Goal: Task Accomplishment & Management: Complete application form

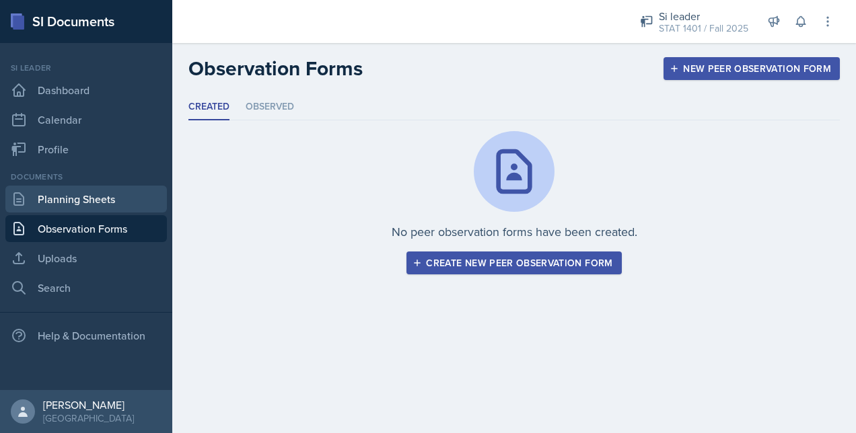
click at [73, 200] on link "Planning Sheets" at bounding box center [85, 199] width 161 height 27
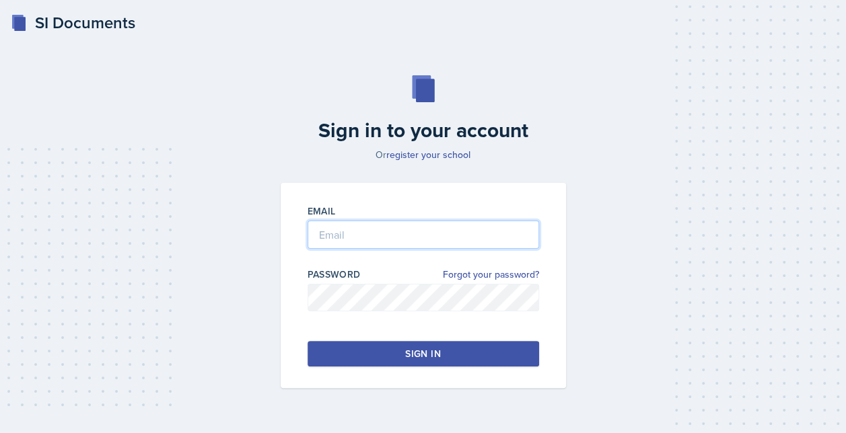
type input "[EMAIL_ADDRESS][DOMAIN_NAME]"
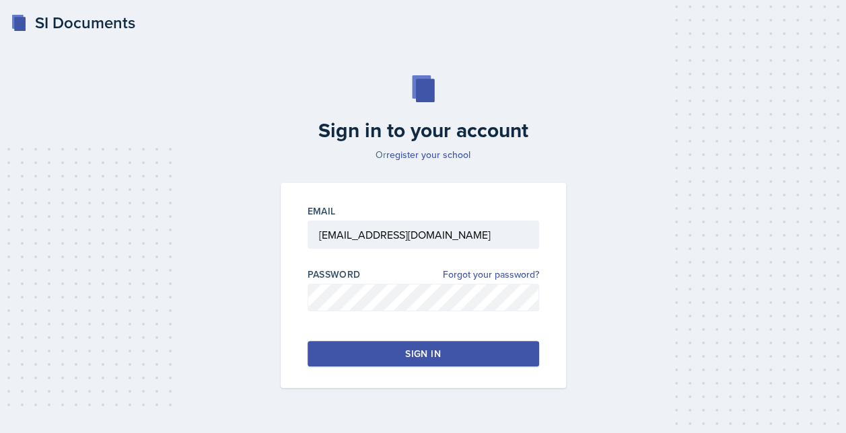
click at [386, 354] on button "Sign in" at bounding box center [422, 354] width 231 height 26
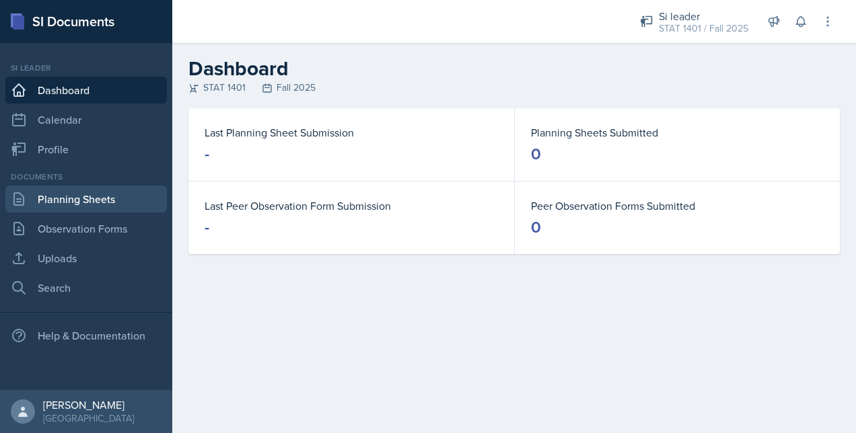
click at [89, 200] on link "Planning Sheets" at bounding box center [85, 199] width 161 height 27
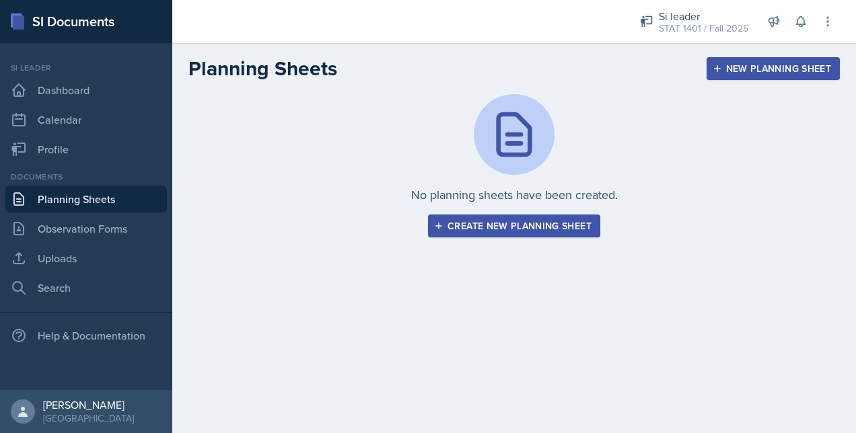
click at [491, 227] on div "Create new planning sheet" at bounding box center [514, 226] width 155 height 11
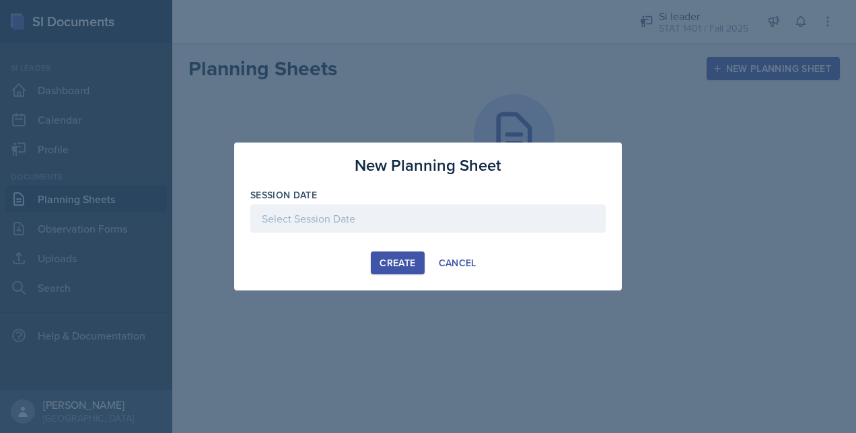
click at [402, 215] on div at bounding box center [427, 219] width 355 height 28
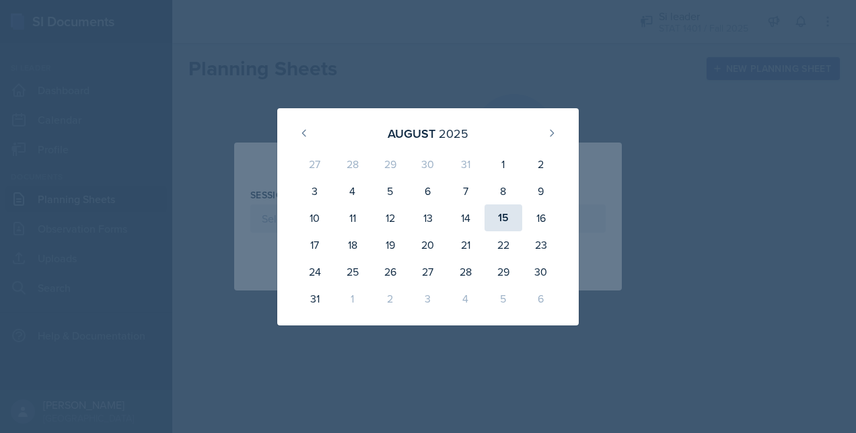
click at [505, 219] on div "15" at bounding box center [503, 218] width 38 height 27
type input "[DATE]"
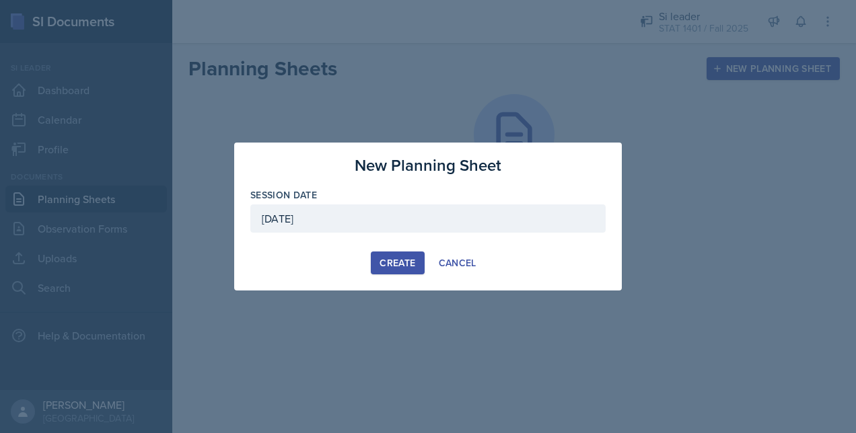
click at [397, 259] on div "Create" at bounding box center [397, 263] width 36 height 11
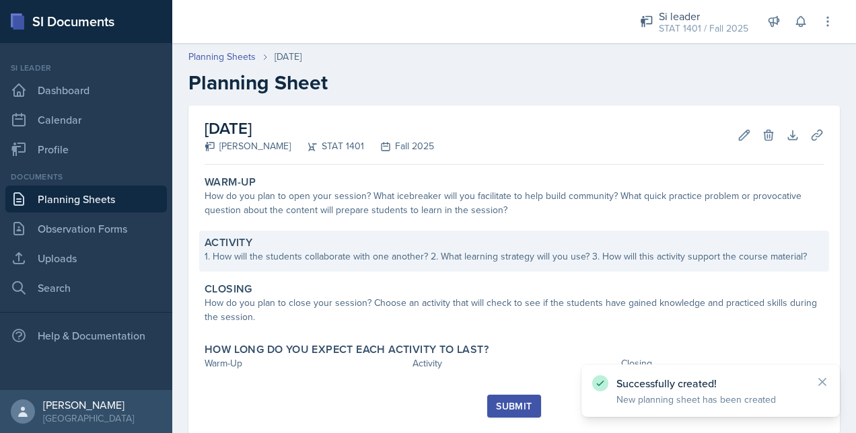
click at [420, 246] on div "Activity" at bounding box center [514, 242] width 619 height 13
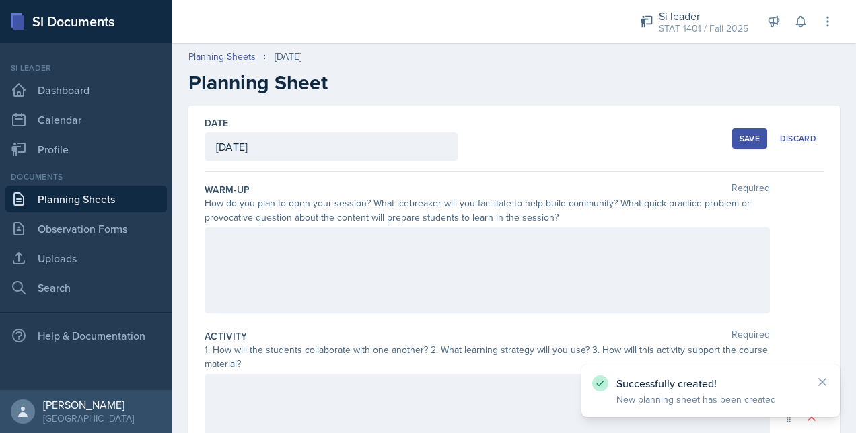
click at [378, 259] on div at bounding box center [487, 270] width 565 height 86
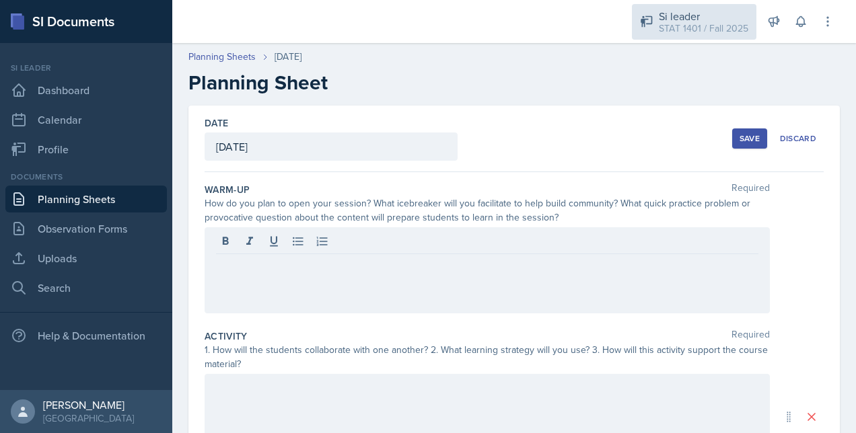
click at [697, 35] on div "STAT 1401 / Fall 2025" at bounding box center [703, 29] width 89 height 14
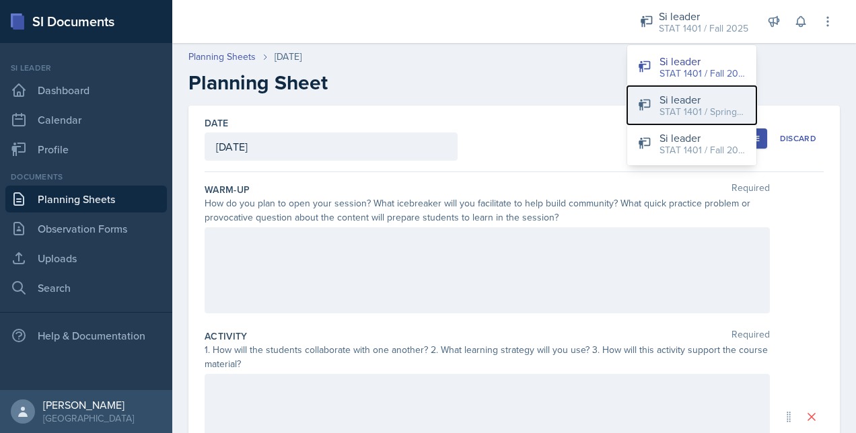
click at [684, 112] on div "STAT 1401 / Spring 2025" at bounding box center [702, 112] width 86 height 14
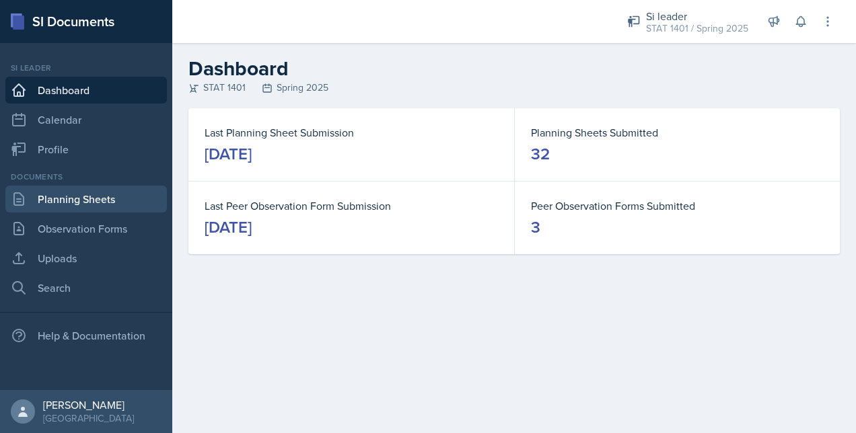
click at [60, 191] on link "Planning Sheets" at bounding box center [85, 199] width 161 height 27
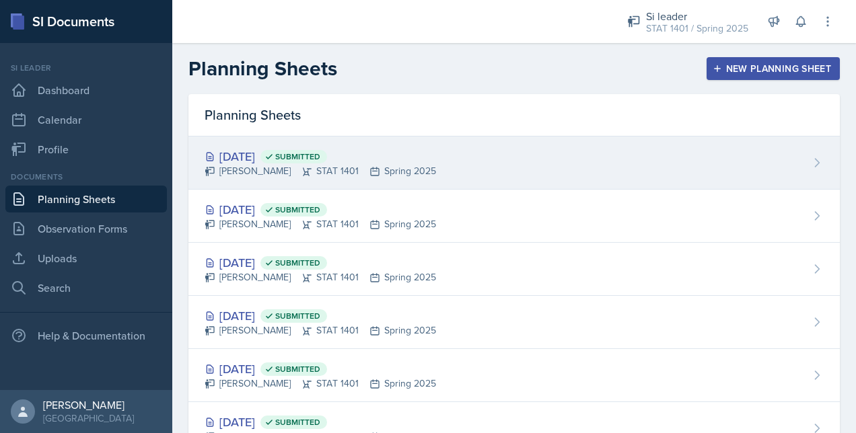
click at [375, 164] on div "[PERSON_NAME] STAT 1401 Spring 2025" at bounding box center [320, 171] width 231 height 14
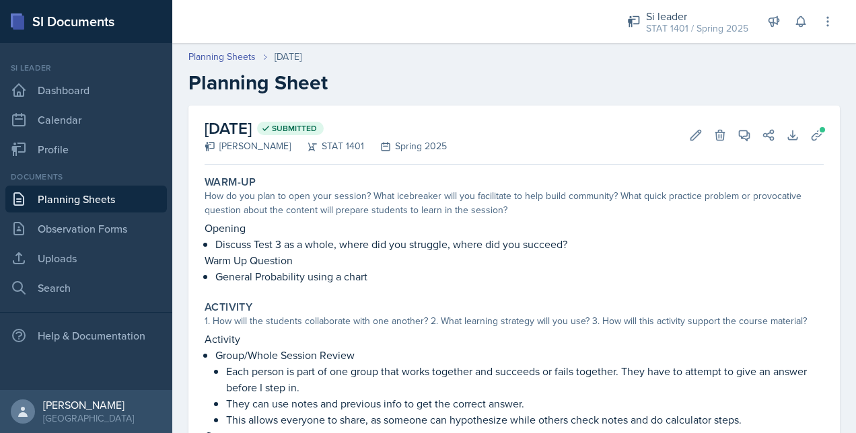
click at [465, 323] on div "1. How will the students collaborate with one another? 2. What learning strateg…" at bounding box center [514, 321] width 619 height 14
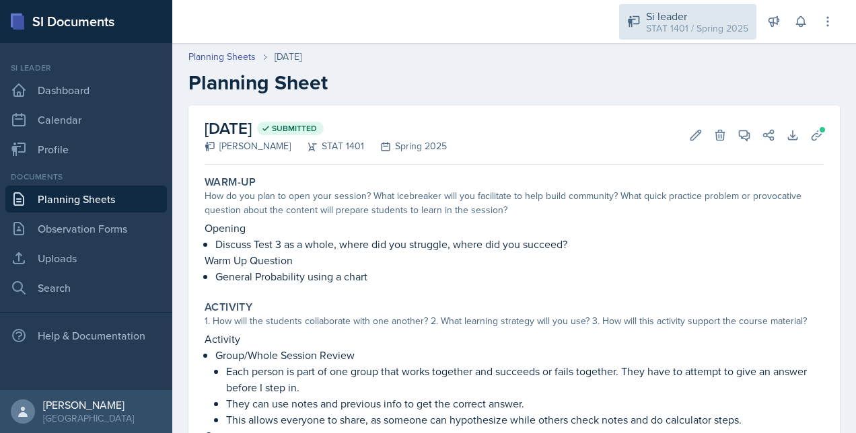
click at [705, 22] on div "STAT 1401 / Spring 2025" at bounding box center [697, 29] width 102 height 14
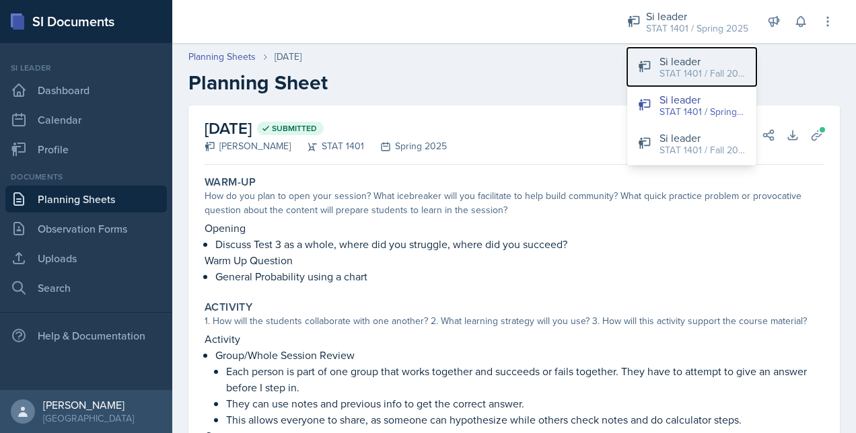
click at [655, 69] on button "Si leader STAT 1401 / Fall 2025" at bounding box center [691, 67] width 129 height 38
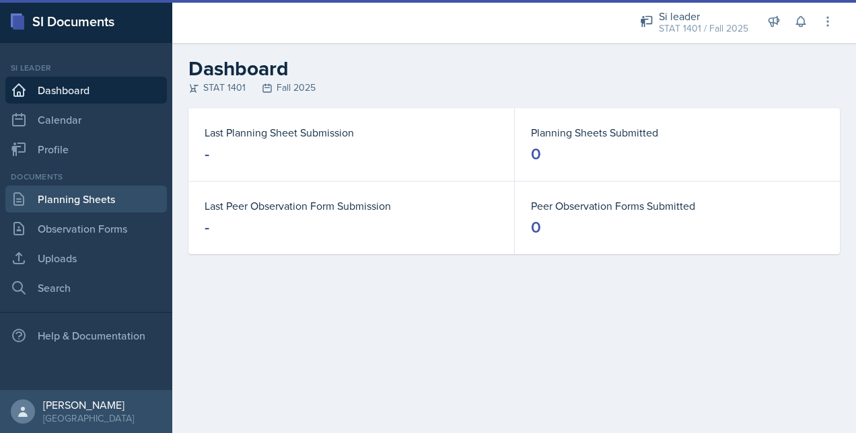
click at [99, 202] on link "Planning Sheets" at bounding box center [85, 199] width 161 height 27
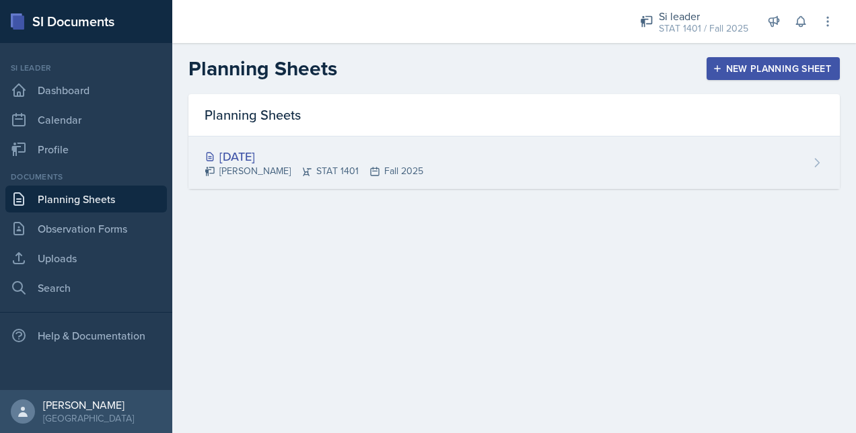
click at [509, 155] on div "[DATE] [PERSON_NAME] STAT 1401 Fall 2025" at bounding box center [513, 163] width 651 height 52
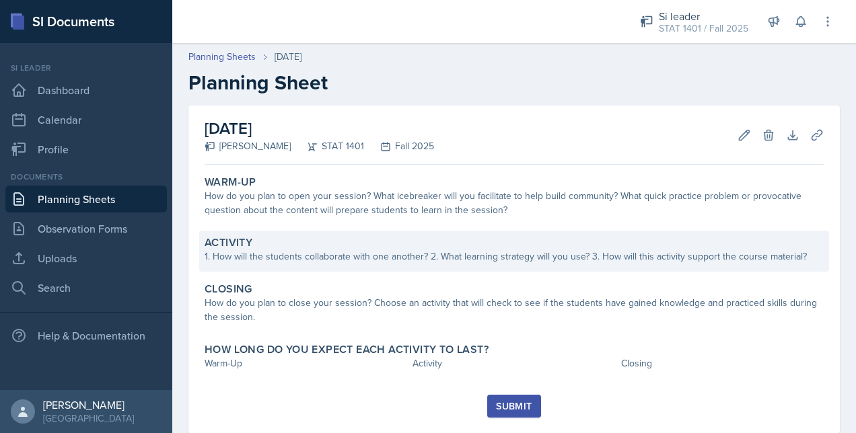
click at [392, 244] on div "Activity" at bounding box center [514, 242] width 619 height 13
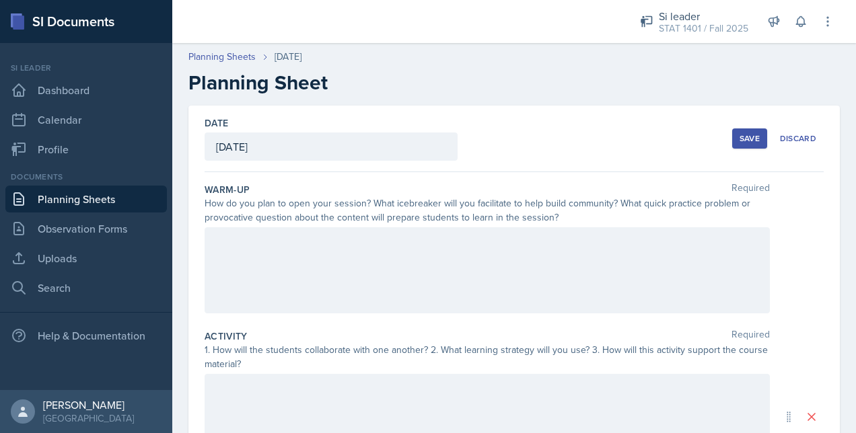
click at [343, 257] on div at bounding box center [487, 270] width 565 height 86
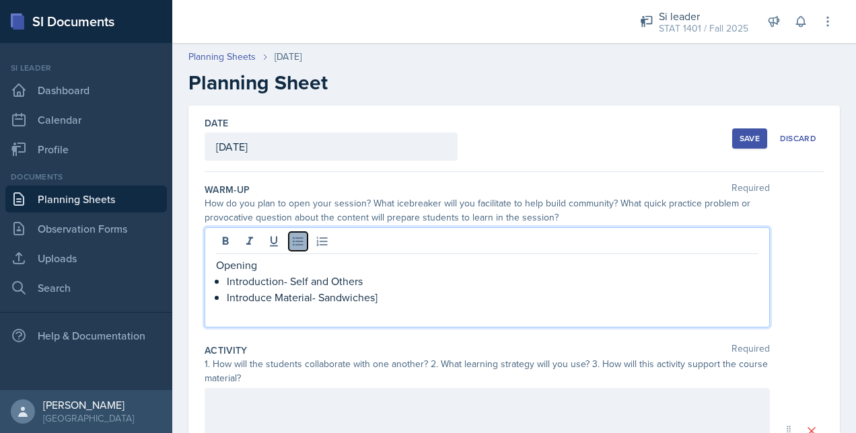
click at [299, 242] on icon at bounding box center [297, 241] width 13 height 13
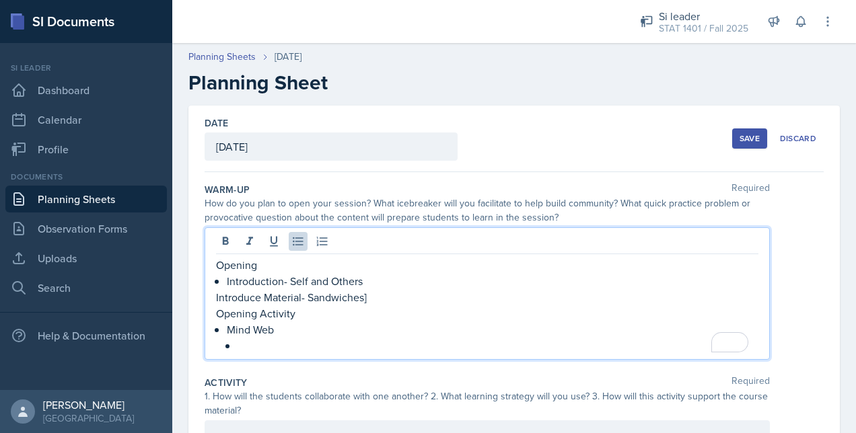
click at [218, 295] on p "Introduce Material- Sandwiches]" at bounding box center [487, 297] width 542 height 16
click at [340, 330] on p "Mind Web" at bounding box center [493, 330] width 532 height 16
click at [309, 344] on p "To enrich screen reader interactions, please activate Accessibility in Grammarl…" at bounding box center [497, 346] width 521 height 16
click at [273, 322] on p "Mind Web" at bounding box center [493, 330] width 532 height 16
click at [273, 324] on p "Mind Web" at bounding box center [493, 330] width 532 height 16
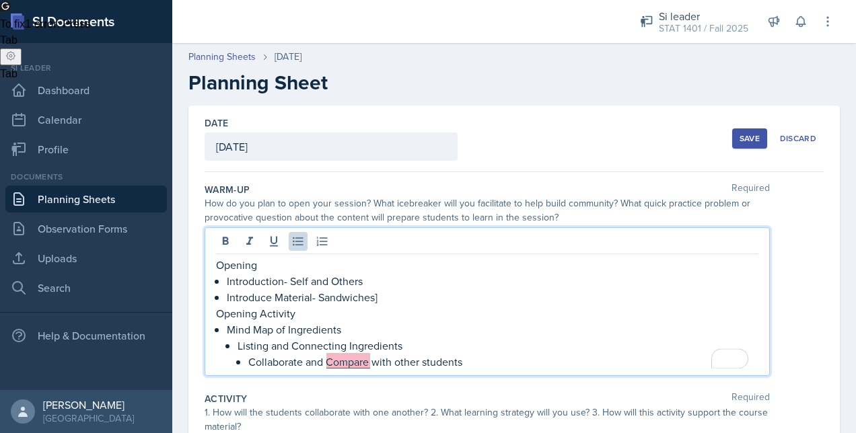
click at [355, 361] on p "Collaborate and Compare with other students" at bounding box center [503, 362] width 510 height 16
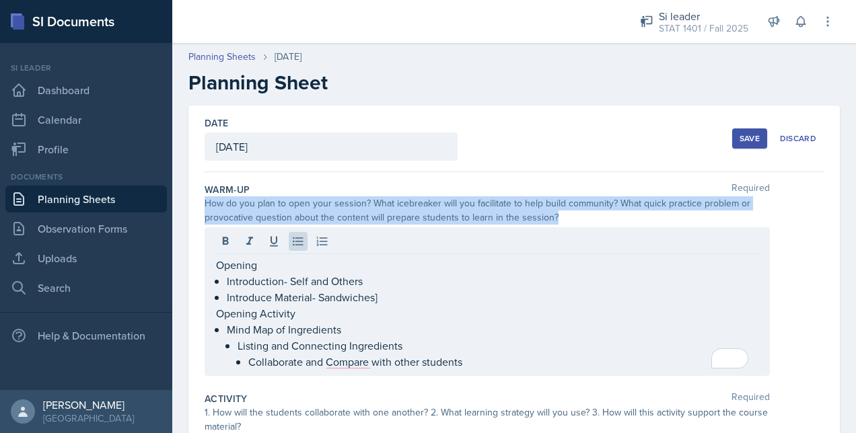
drag, startPoint x: 205, startPoint y: 201, endPoint x: 641, endPoint y: 222, distance: 436.5
click at [641, 222] on div "How do you plan to open your session? What icebreaker will you facilitate to he…" at bounding box center [487, 210] width 565 height 28
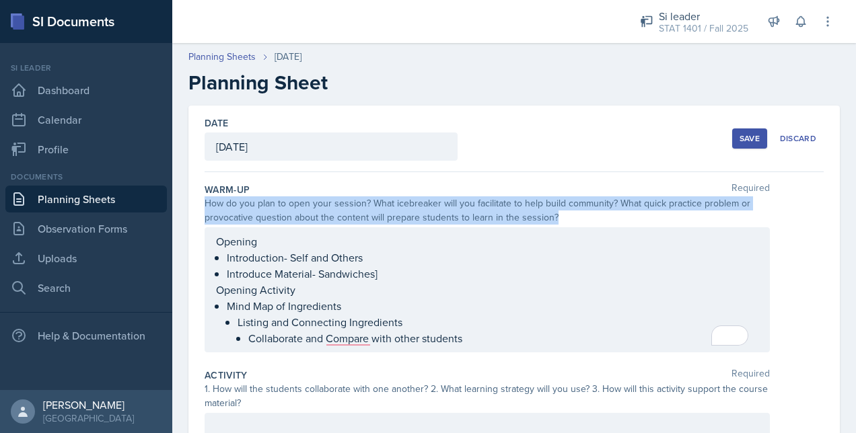
drag, startPoint x: 641, startPoint y: 222, endPoint x: 532, endPoint y: 205, distance: 110.9
click at [532, 205] on div "How do you plan to open your session? What icebreaker will you facilitate to he…" at bounding box center [487, 210] width 565 height 28
click at [530, 213] on div "How do you plan to open your session? What icebreaker will you facilitate to he…" at bounding box center [487, 210] width 565 height 28
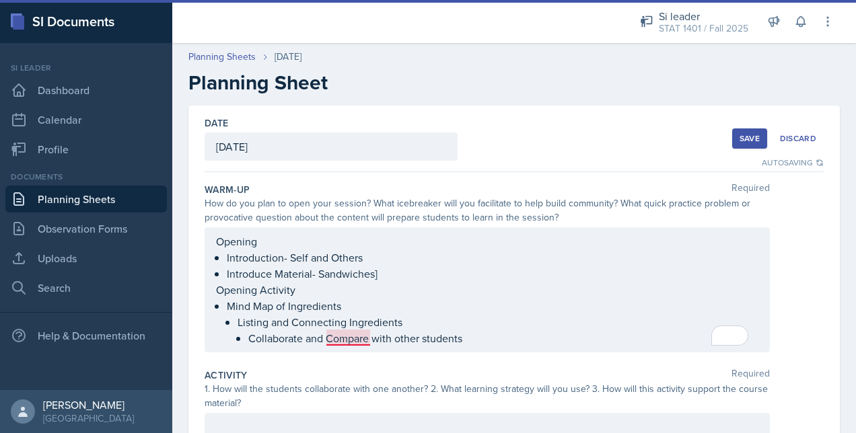
click at [358, 341] on li "Listing and Connecting Ingredients Collaborate and Compare with other students" at bounding box center [497, 330] width 521 height 32
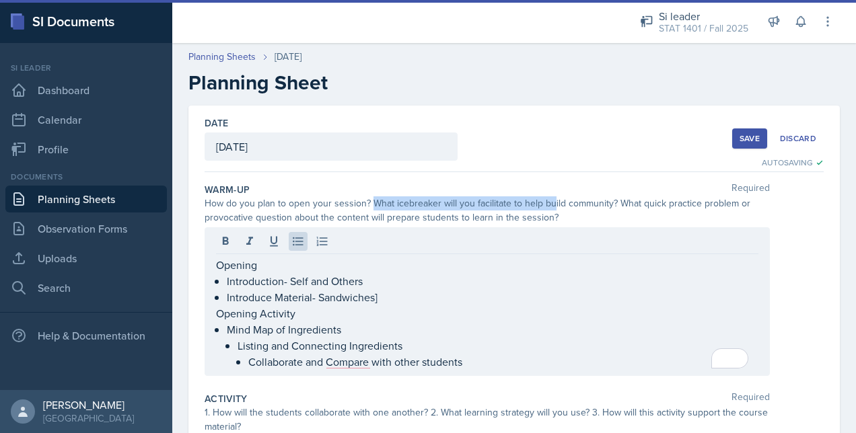
drag, startPoint x: 372, startPoint y: 201, endPoint x: 552, endPoint y: 208, distance: 179.8
click at [552, 208] on div "How do you plan to open your session? What icebreaker will you facilitate to he…" at bounding box center [487, 210] width 565 height 28
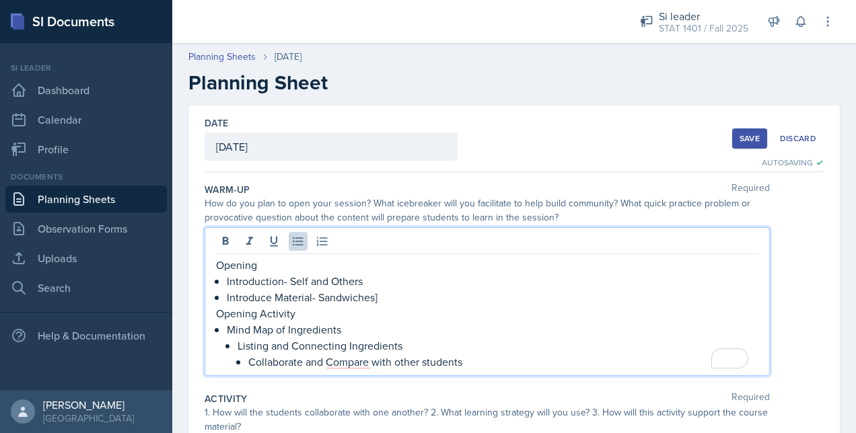
click at [365, 265] on div "Opening Introduction- Self and Others Introduce Material- Sandwiches] Opening A…" at bounding box center [487, 313] width 542 height 113
click at [391, 301] on p "Introduce Material- Sandwiches]" at bounding box center [493, 297] width 532 height 16
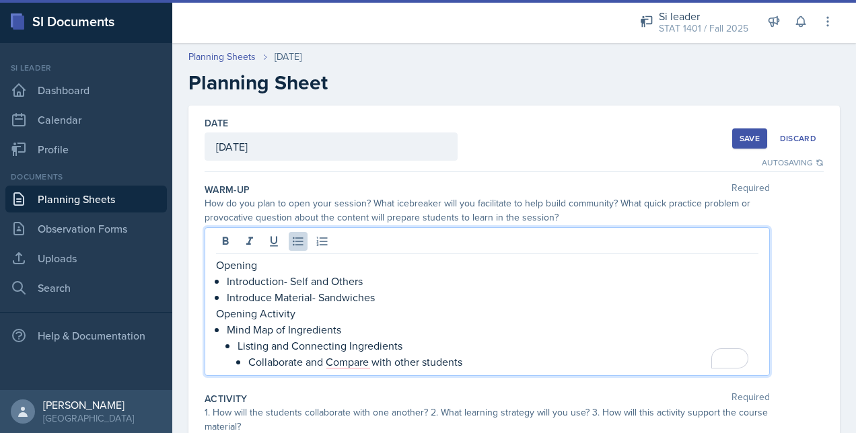
click at [369, 284] on p "Introduction- Self and Others" at bounding box center [493, 281] width 532 height 16
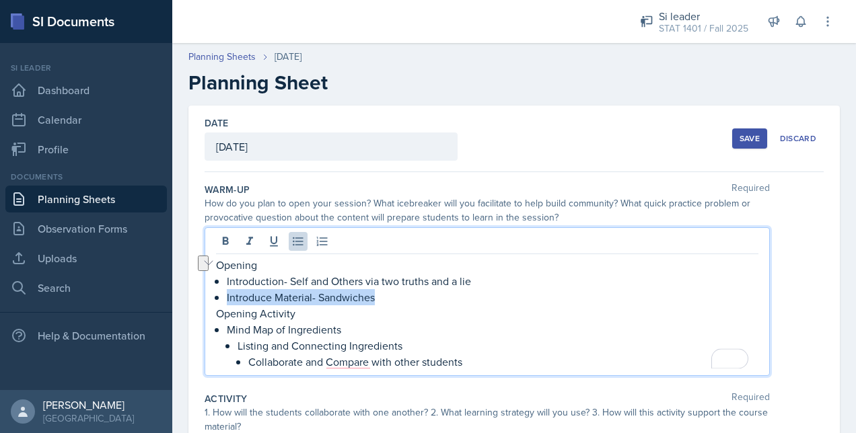
drag, startPoint x: 397, startPoint y: 301, endPoint x: 220, endPoint y: 299, distance: 177.0
click at [220, 299] on div "Opening Introduction- Self and Others via two truths and a lie Introduce Materi…" at bounding box center [487, 313] width 542 height 113
click at [361, 361] on p "Collaborate and Compare with other students" at bounding box center [503, 362] width 510 height 16
click at [507, 354] on p "Collaborate and compare with other students" at bounding box center [503, 362] width 510 height 16
click at [797, 326] on div "Opening Introduction- Self and Others via two truths and a lie Introduce Materi…" at bounding box center [514, 301] width 619 height 149
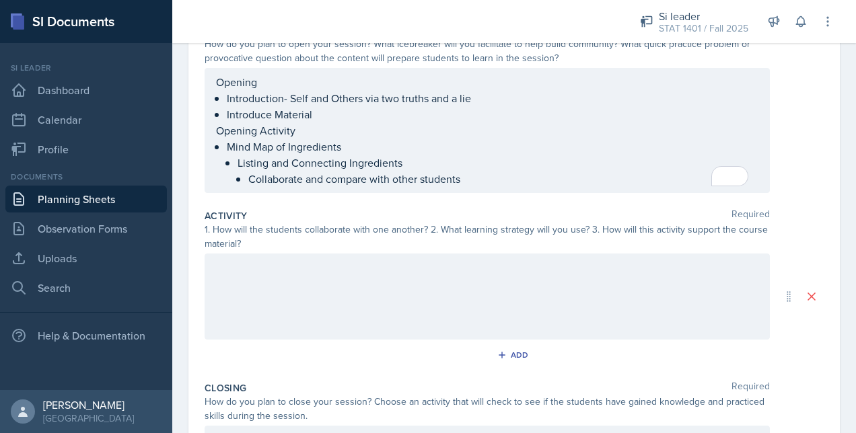
scroll to position [161, 0]
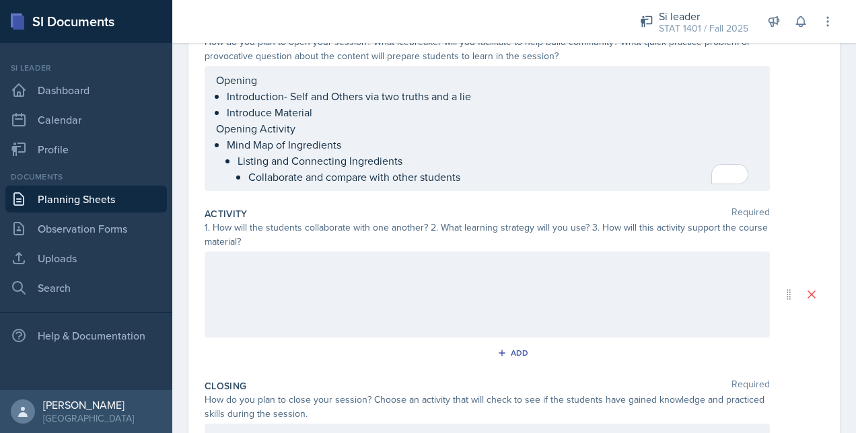
click at [291, 284] on div at bounding box center [487, 295] width 565 height 86
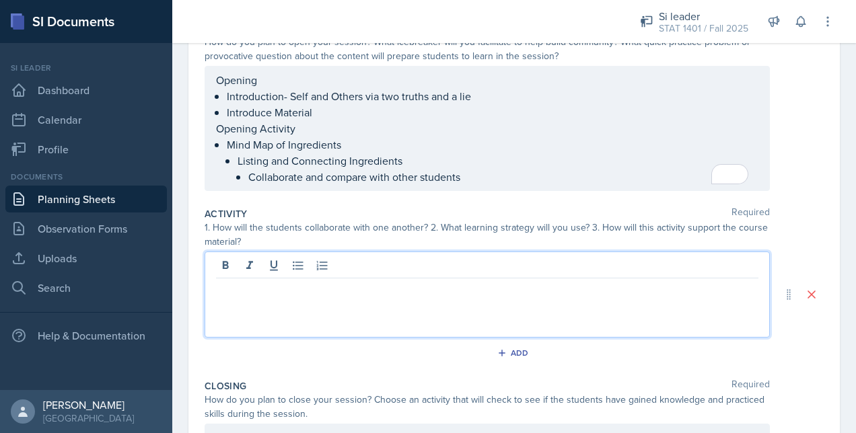
scroll to position [184, 0]
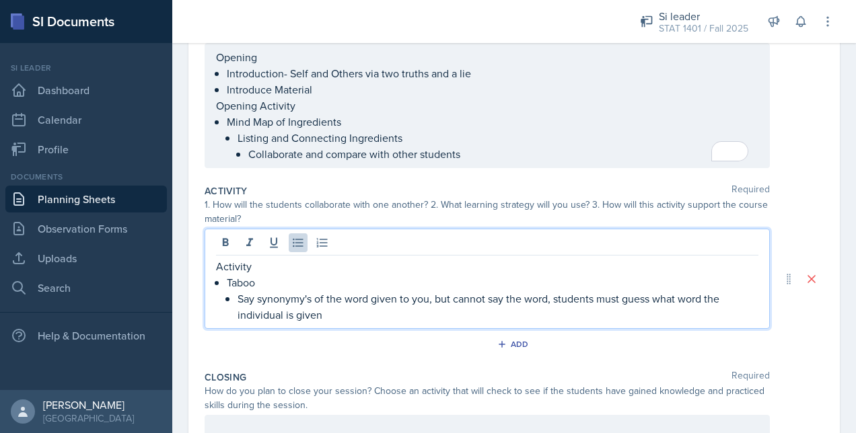
click at [351, 314] on p "Say synonymy's of the word given to you, but cannot say the word, students must…" at bounding box center [497, 307] width 521 height 32
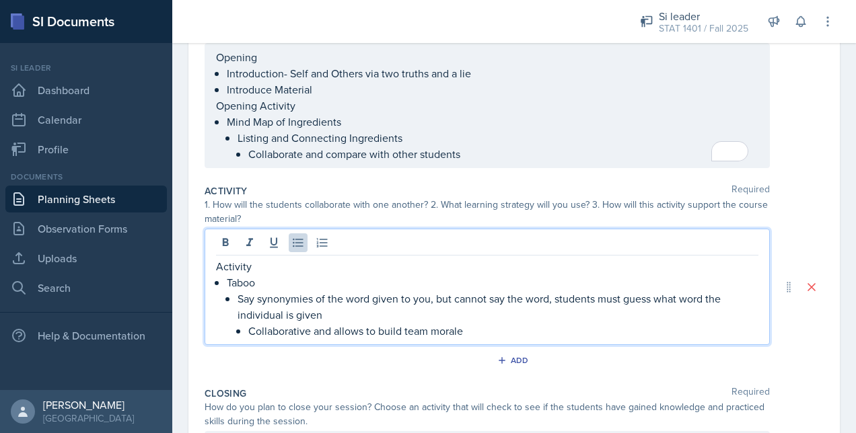
click at [784, 238] on div "Activity Taboo Say synonymies of the word given to you, but cannot say the word…" at bounding box center [514, 287] width 619 height 116
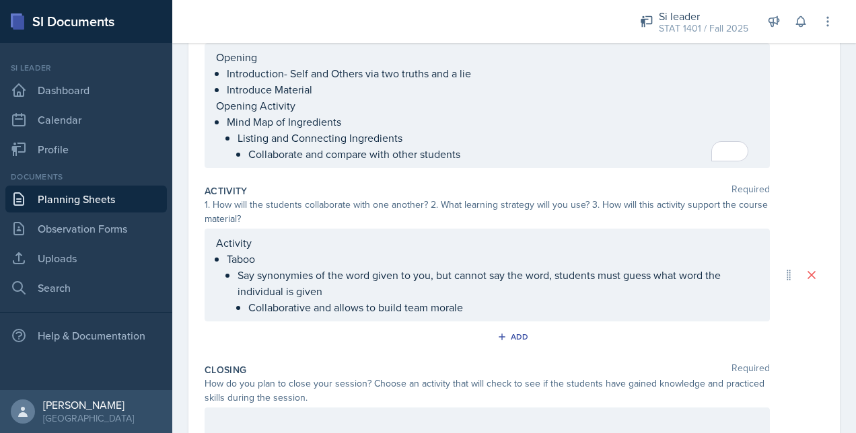
click at [776, 232] on div "Activity Taboo Say synonymies of the word given to you, but cannot say the word…" at bounding box center [514, 275] width 619 height 93
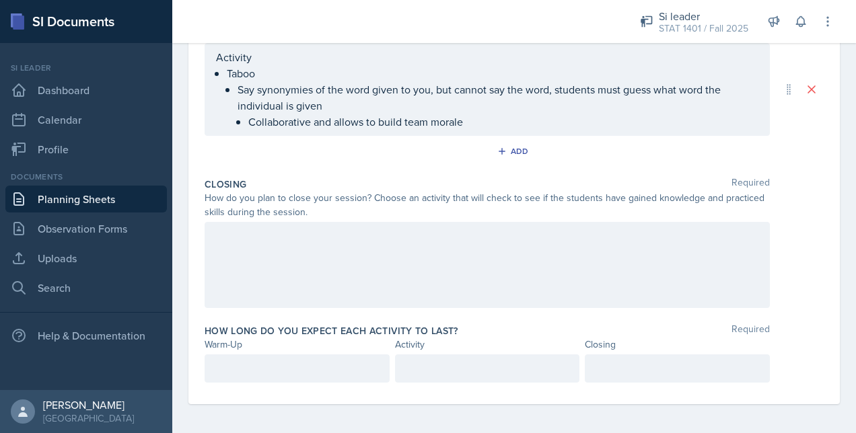
scroll to position [371, 0]
click at [250, 244] on div at bounding box center [487, 264] width 565 height 86
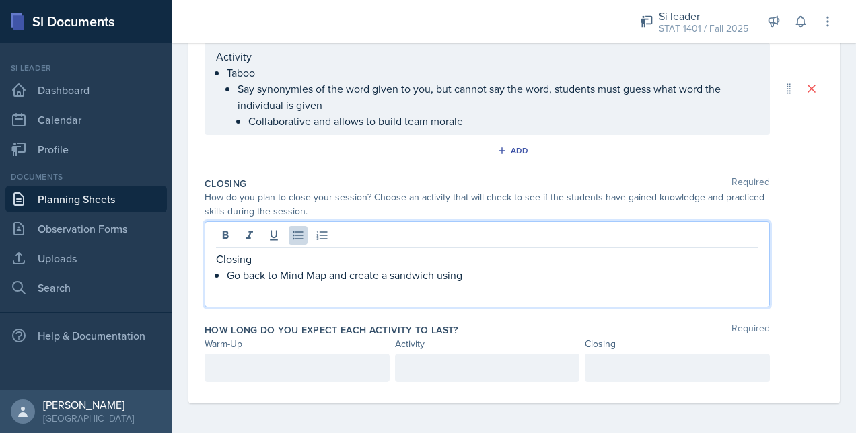
click at [512, 279] on p "Go back to Mind Map and create a sandwich using" at bounding box center [493, 275] width 532 height 16
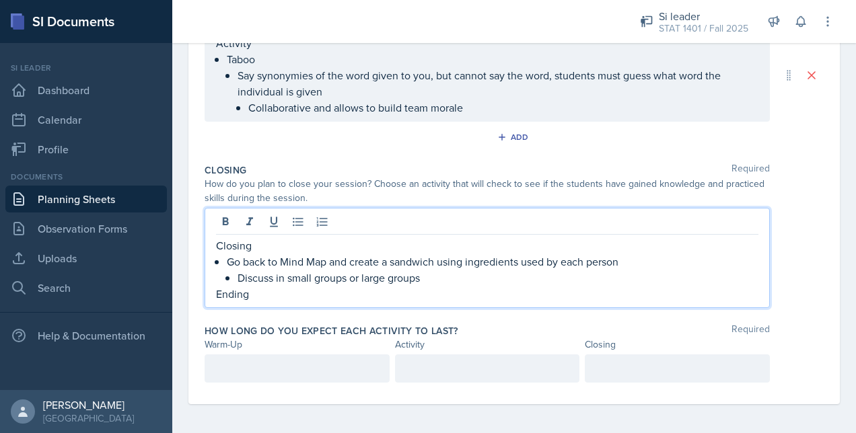
scroll to position [394, 0]
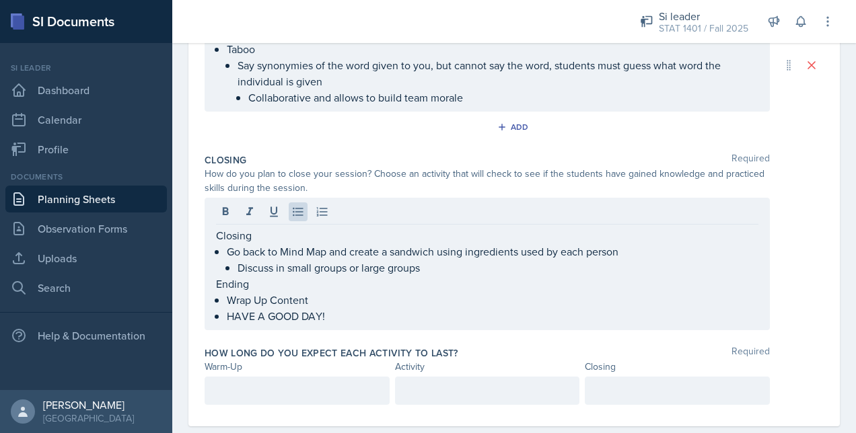
click at [809, 245] on div "Closing Go back to Mind Map and create a sandwich using ingredients used by eac…" at bounding box center [514, 264] width 619 height 133
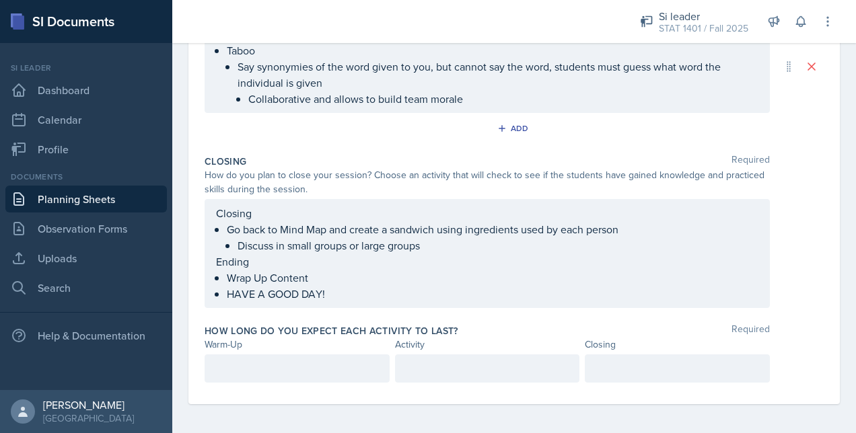
click at [305, 362] on div at bounding box center [297, 369] width 185 height 28
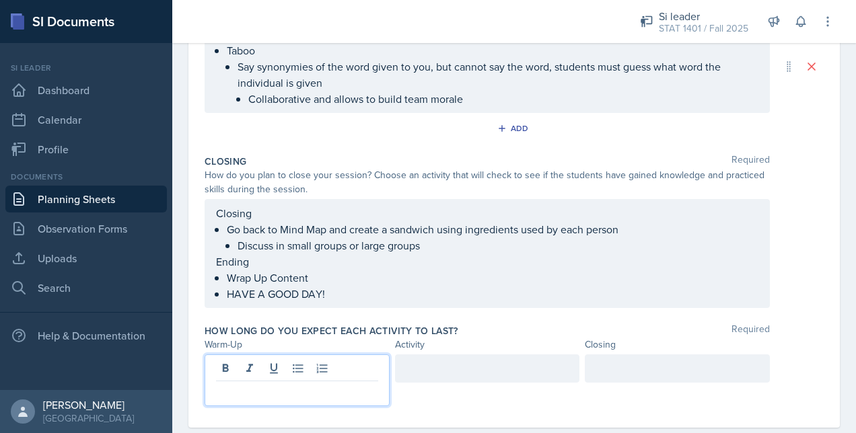
scroll to position [394, 0]
click at [774, 186] on div "How do you plan to close your session? Choose an activity that will check to se…" at bounding box center [514, 181] width 619 height 28
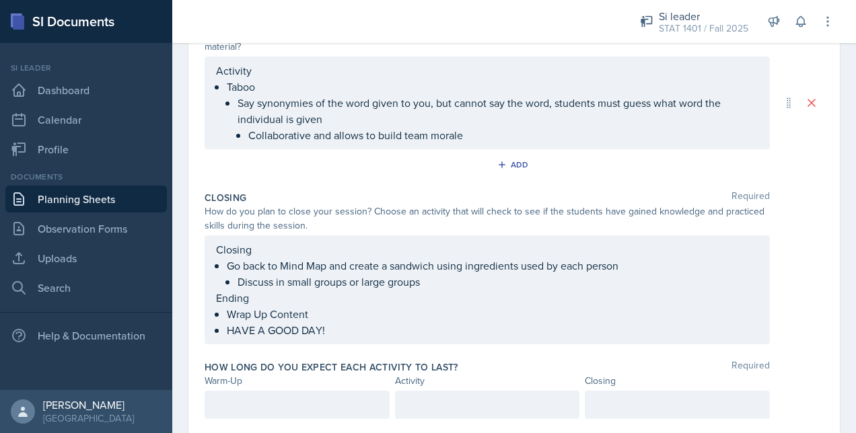
scroll to position [393, 0]
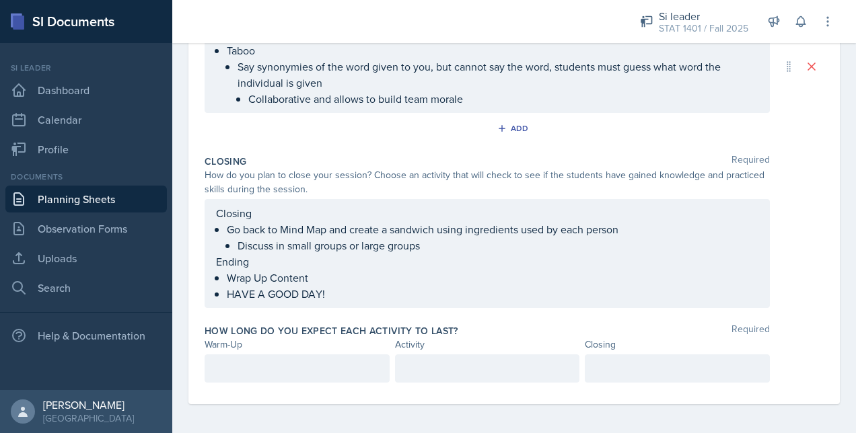
click at [256, 361] on p at bounding box center [297, 369] width 162 height 16
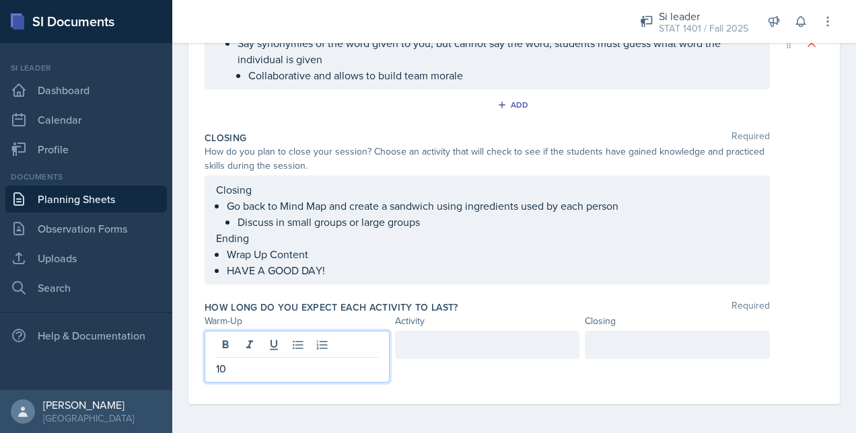
click at [459, 357] on div at bounding box center [487, 357] width 185 height 52
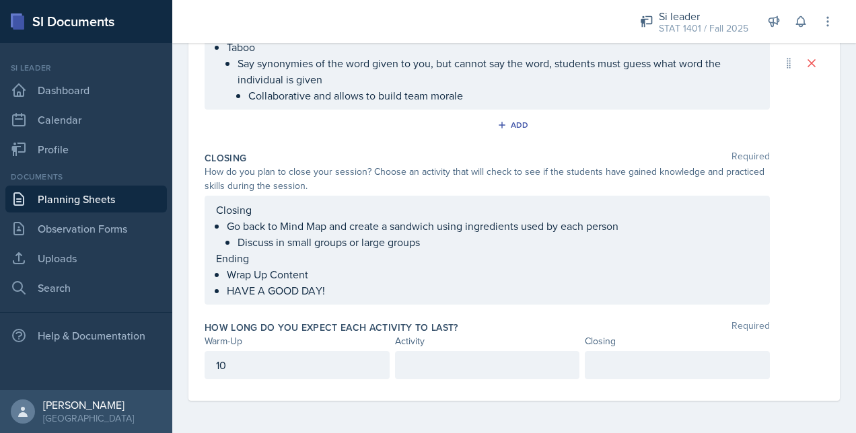
scroll to position [393, 0]
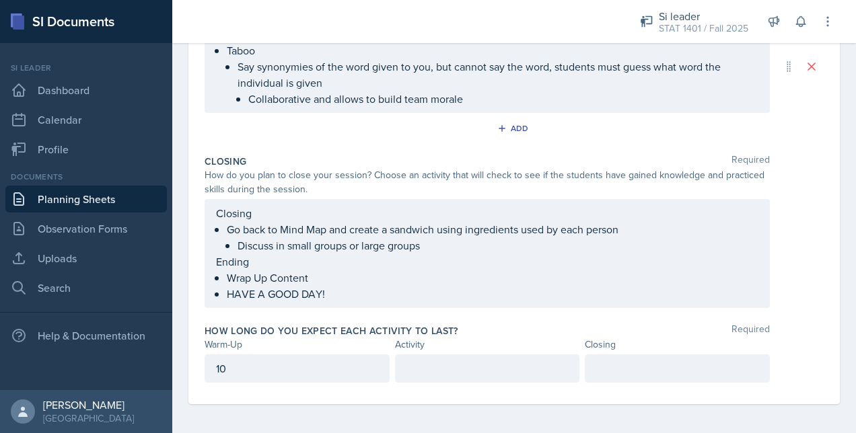
click at [784, 274] on div "Closing Go back to Mind Map and create a sandwich using ingredients used by eac…" at bounding box center [514, 253] width 619 height 109
click at [428, 370] on div at bounding box center [487, 369] width 185 height 28
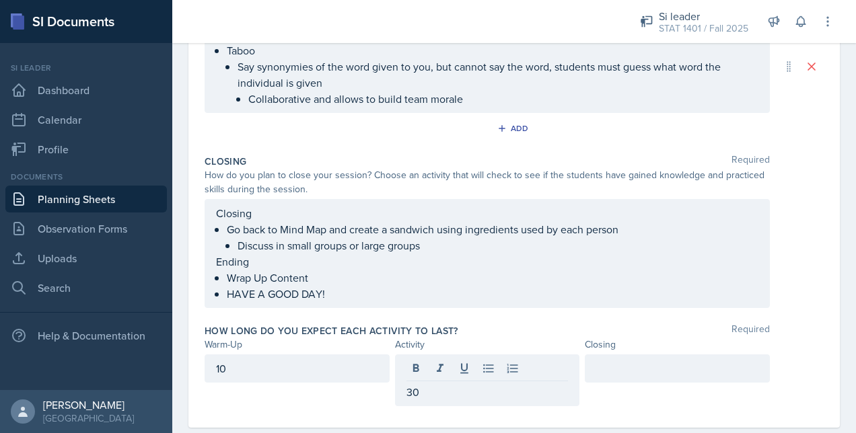
click at [511, 319] on div "How long do you expect each activity to last? Required Warm-Up Activity Closing…" at bounding box center [514, 368] width 619 height 98
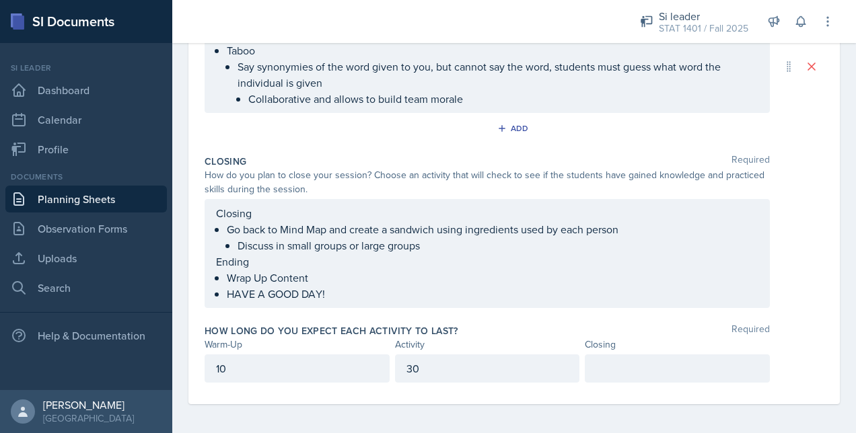
click at [475, 365] on div "30" at bounding box center [487, 369] width 185 height 28
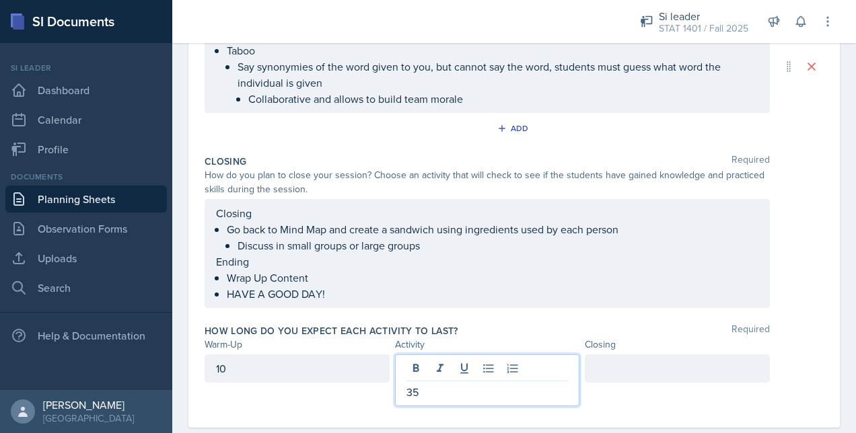
click at [617, 362] on div at bounding box center [677, 369] width 185 height 28
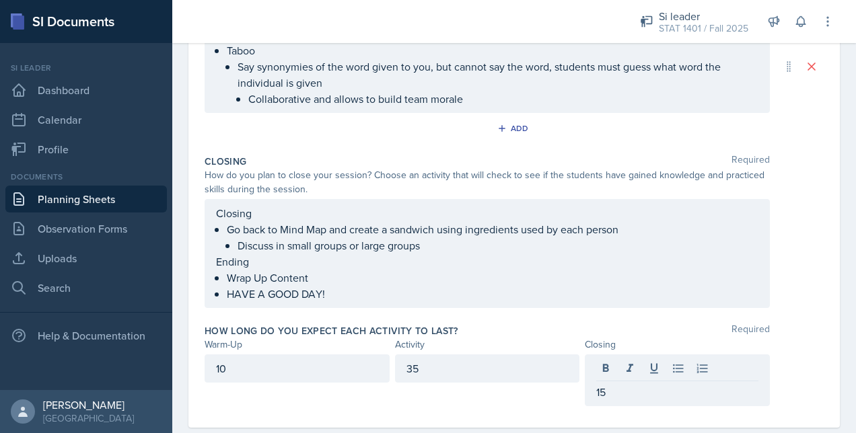
click at [813, 329] on div "How long do you expect each activity to last? Required" at bounding box center [514, 330] width 619 height 13
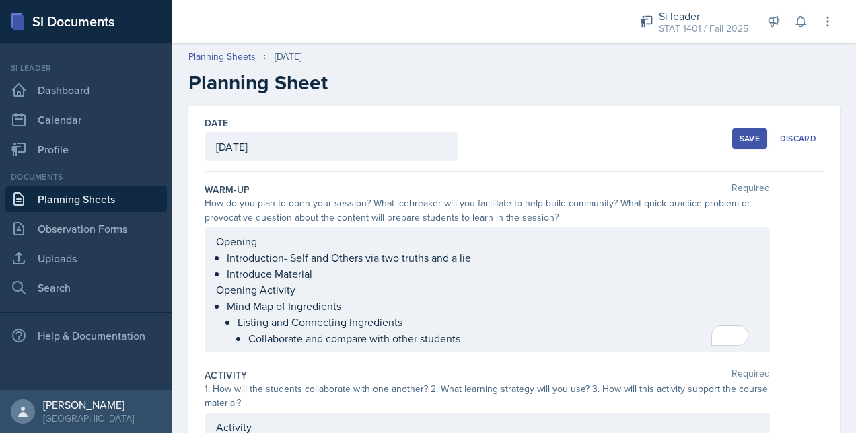
scroll to position [0, 0]
click at [732, 144] on button "Save" at bounding box center [749, 139] width 35 height 20
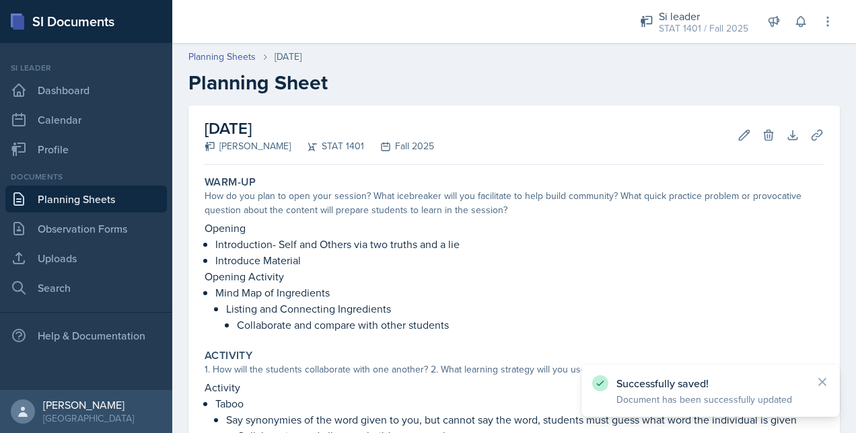
click at [564, 131] on div "[DATE] [PERSON_NAME] STAT 1401 Fall 2025 Edit Delete Download Uploads Autosaving" at bounding box center [514, 135] width 619 height 59
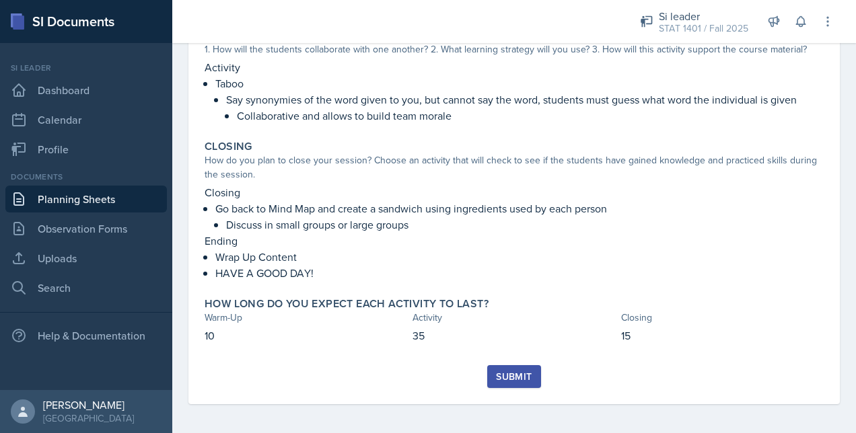
scroll to position [323, 0]
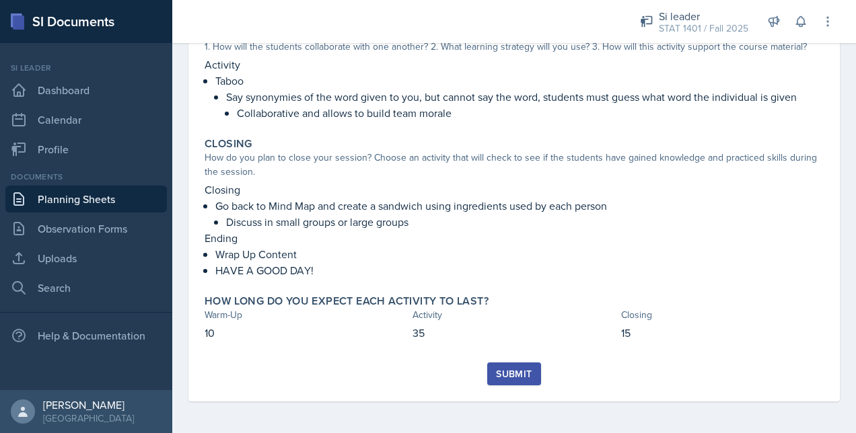
click at [515, 374] on div "Submit" at bounding box center [514, 374] width 36 height 11
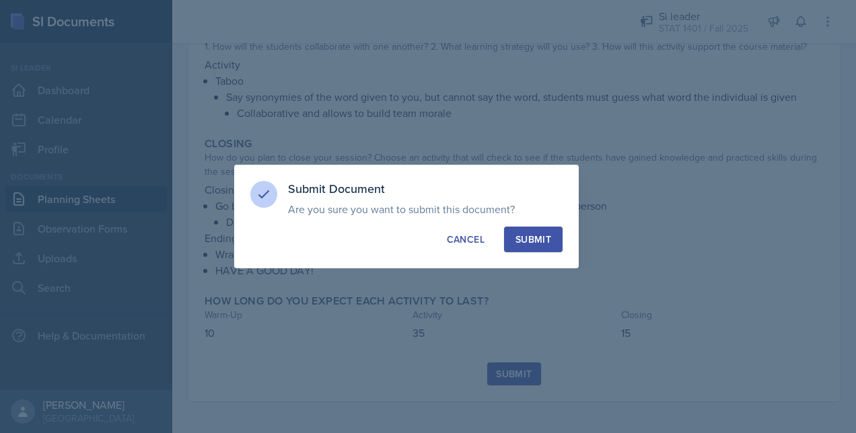
click at [516, 239] on div "Submit" at bounding box center [533, 239] width 36 height 13
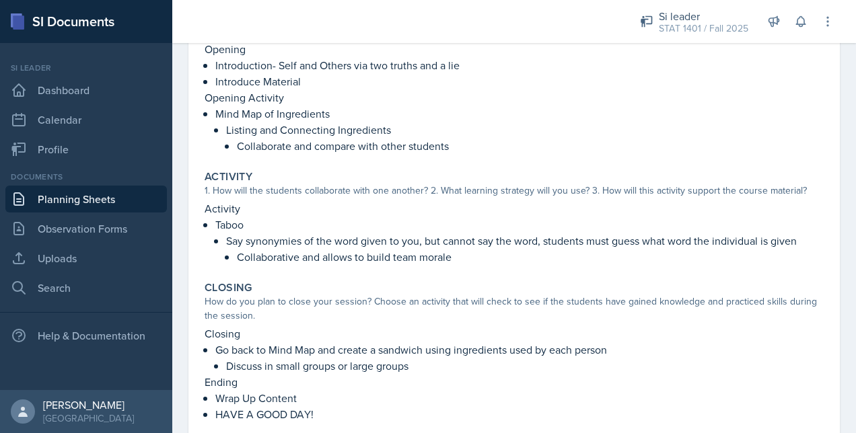
scroll to position [180, 0]
